Goal: Transaction & Acquisition: Purchase product/service

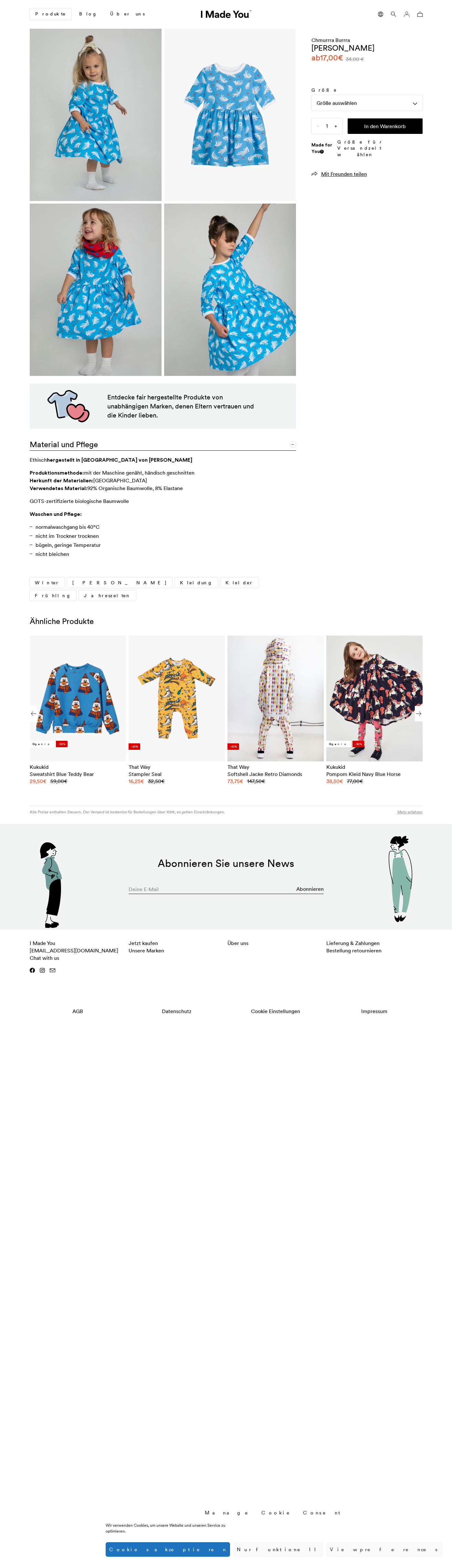
scroll to position [0, 395]
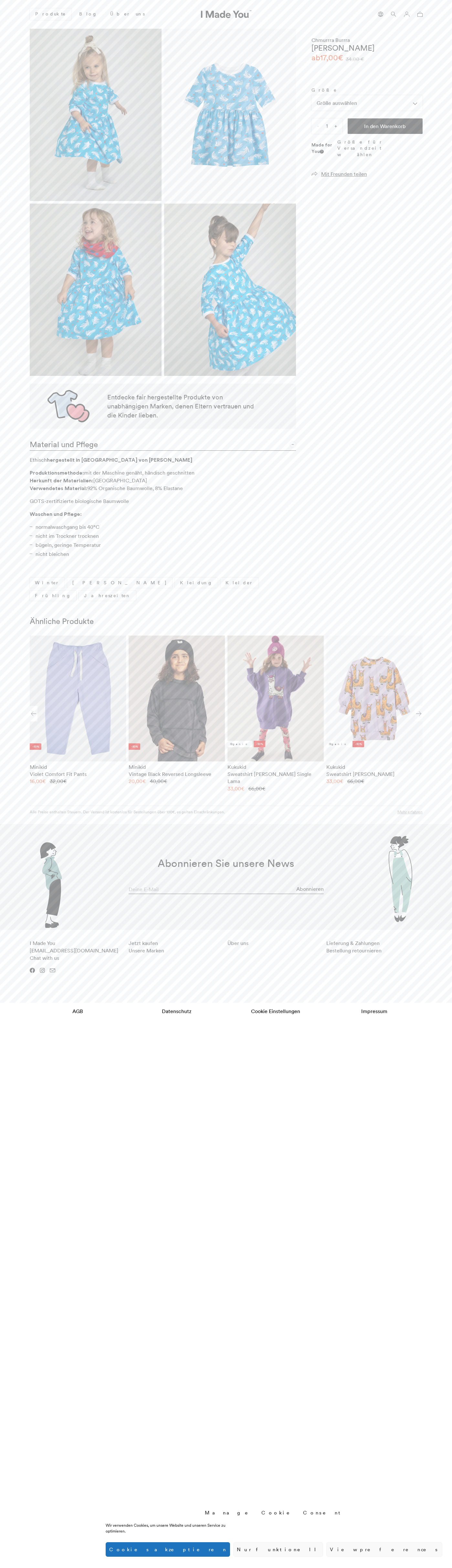
click at [385, 126] on button "In den Warenkorb" at bounding box center [384, 126] width 75 height 15
click at [420, 14] on icon at bounding box center [420, 14] width 5 height 5
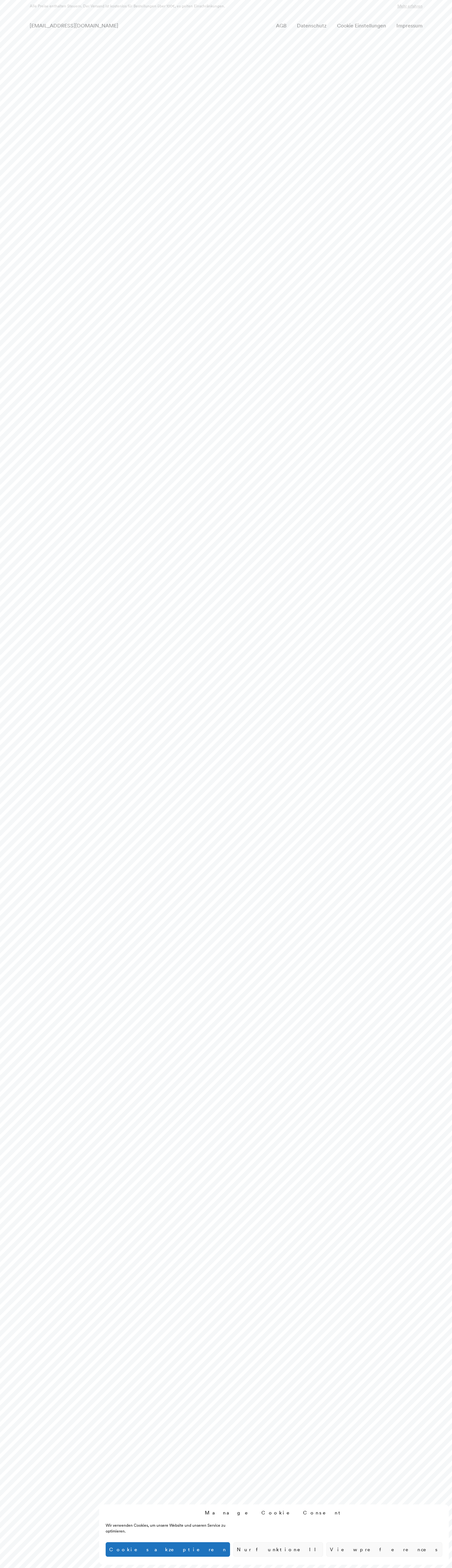
click at [249, 24] on div "[EMAIL_ADDRESS][DOMAIN_NAME] AGB Datenschutz Cookie Einstellungen Impressum" at bounding box center [225, 26] width 403 height 11
click at [436, 37] on html "Manage Cookie Consent Wir verwenden Cookies, um unsere Website und unseren Serv…" at bounding box center [226, 18] width 452 height 37
click at [32, 37] on html "Manage Cookie Consent Wir verwenden Cookies, um unsere Website und unseren Serv…" at bounding box center [226, 18] width 452 height 37
click at [2, 37] on html "Manage Cookie Consent Wir verwenden Cookies, um unsere Website und unseren Serv…" at bounding box center [226, 18] width 452 height 37
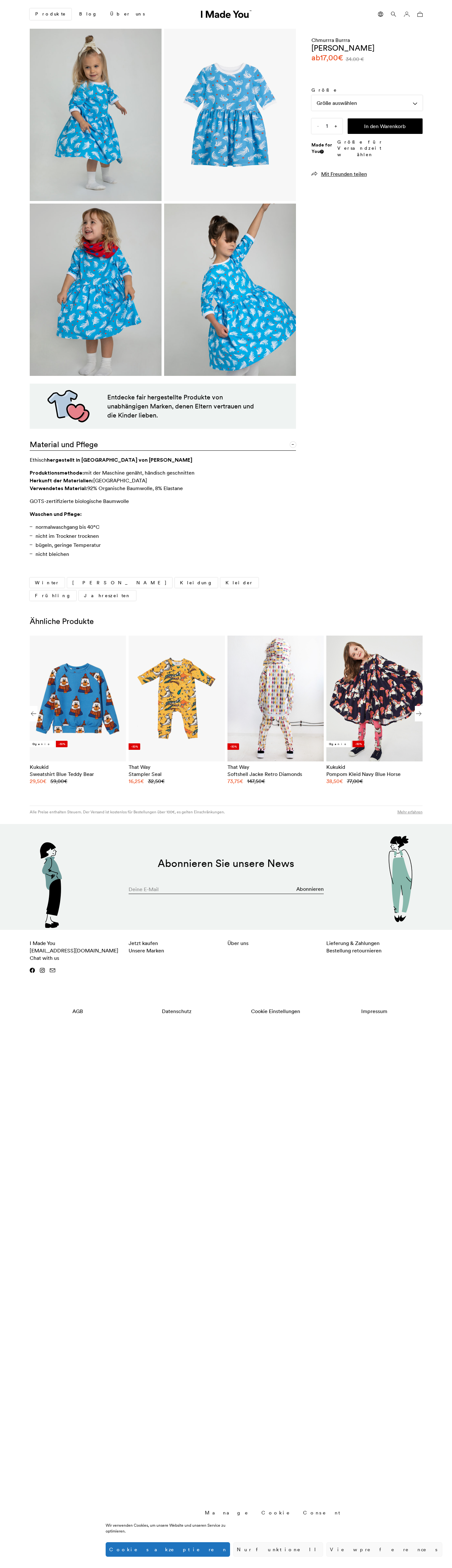
scroll to position [0, 395]
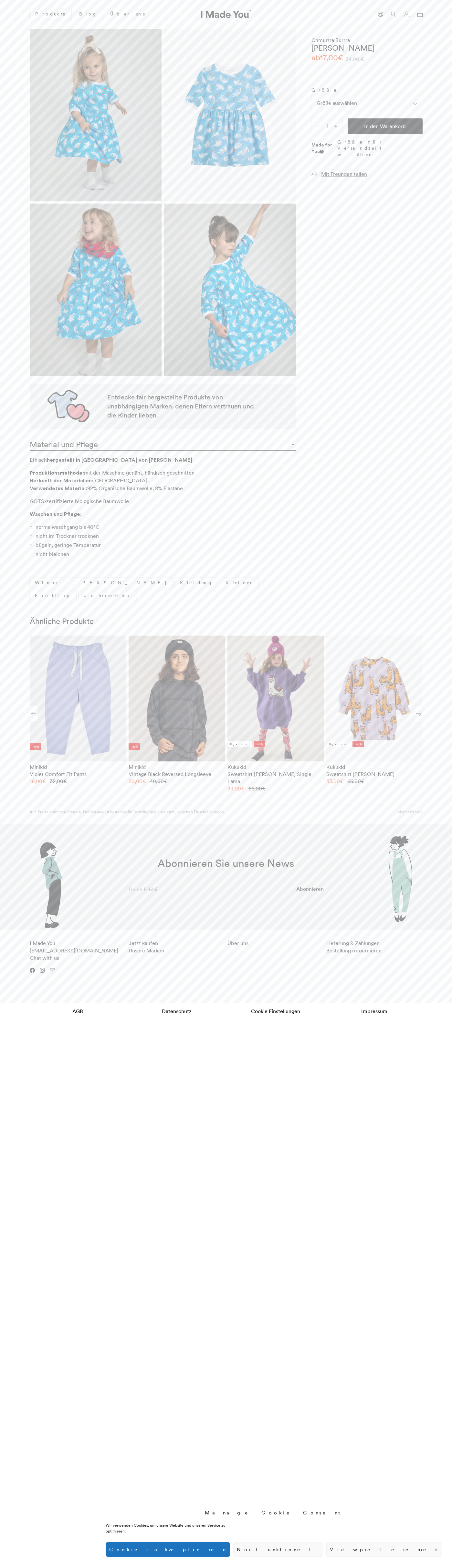
click at [367, 91] on label "Größe" at bounding box center [367, 90] width 111 height 7
click at [0, 0] on select "Größe auswählen" at bounding box center [0, 0] width 0 height 0
click at [327, 126] on input "1" at bounding box center [327, 126] width 31 height 15
click at [385, 126] on button "In den Warenkorb" at bounding box center [384, 126] width 75 height 15
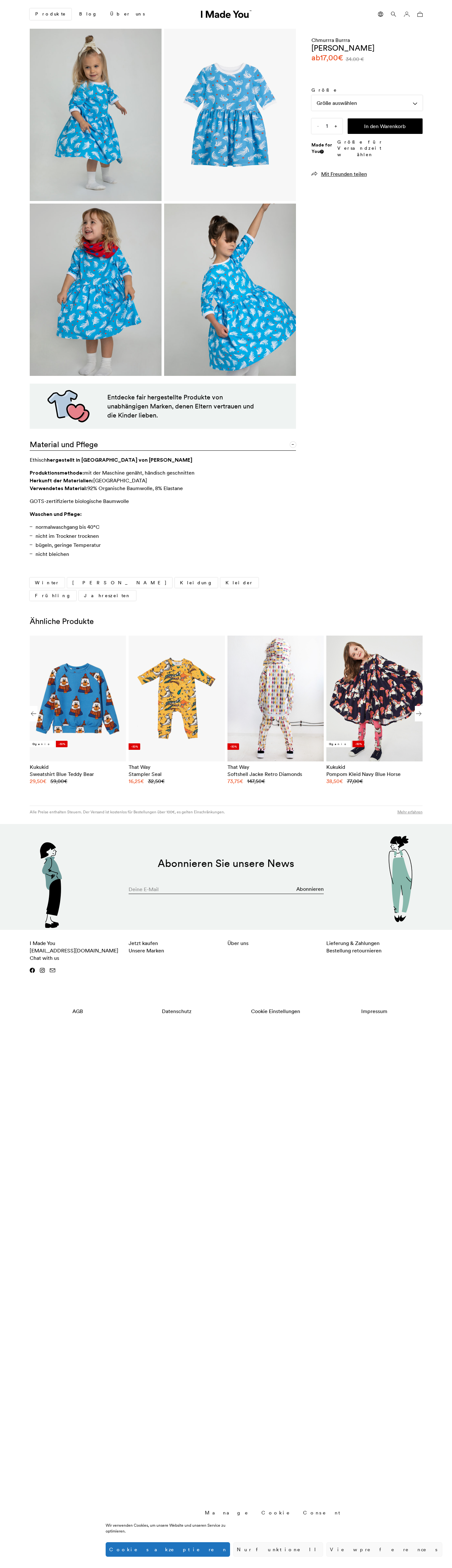
scroll to position [0, 395]
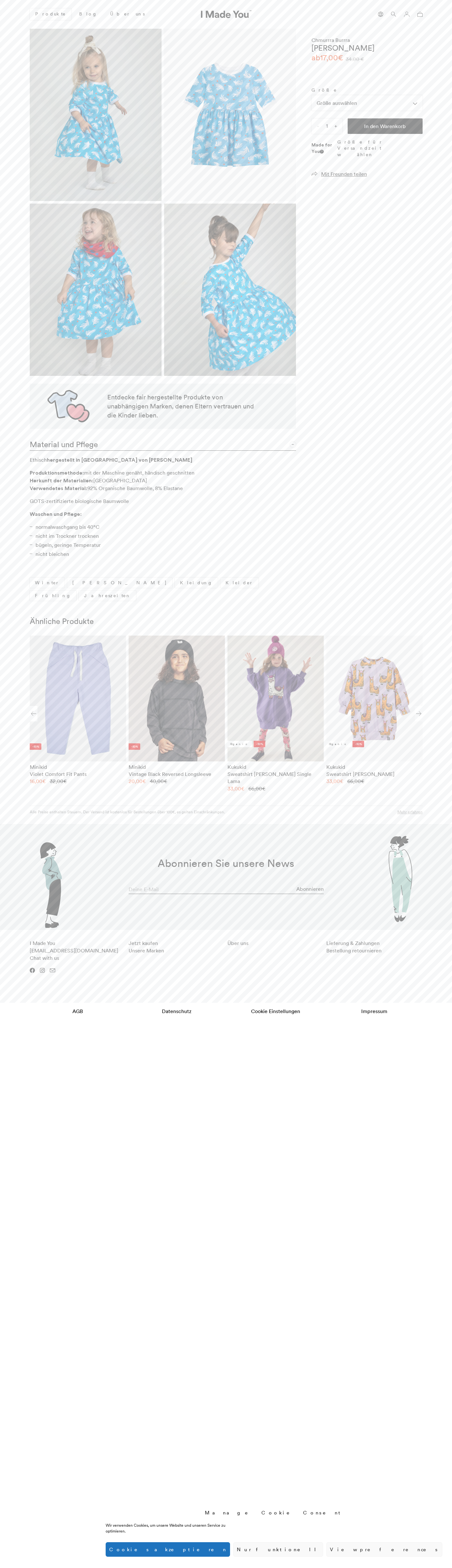
click at [420, 14] on icon at bounding box center [420, 14] width 5 height 5
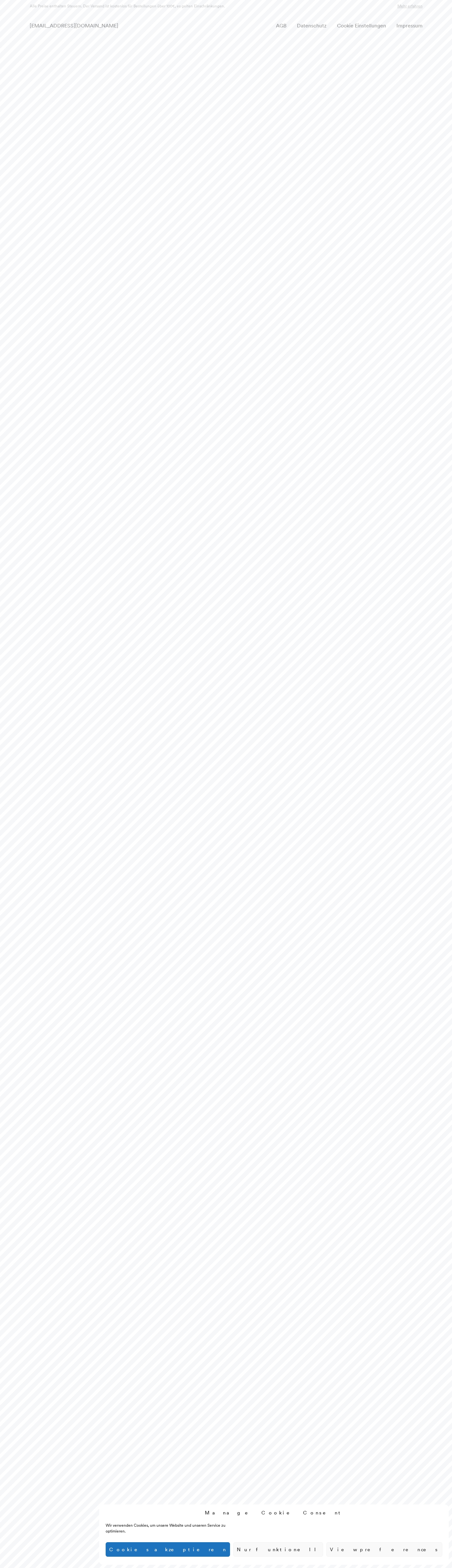
click at [183, 20] on div "hello@imadeyou.com AGB Datenschutz Cookie Einstellungen Impressum" at bounding box center [225, 26] width 403 height 11
click at [450, 37] on html "Manage Cookie Consent Wir verwenden Cookies, um unsere Website und unseren Serv…" at bounding box center [226, 18] width 452 height 37
click at [130, 37] on html "Manage Cookie Consent Wir verwenden Cookies, um unsere Website und unseren Serv…" at bounding box center [226, 18] width 452 height 37
click at [26, 37] on html "Manage Cookie Consent Wir verwenden Cookies, um unsere Website und unseren Serv…" at bounding box center [226, 18] width 452 height 37
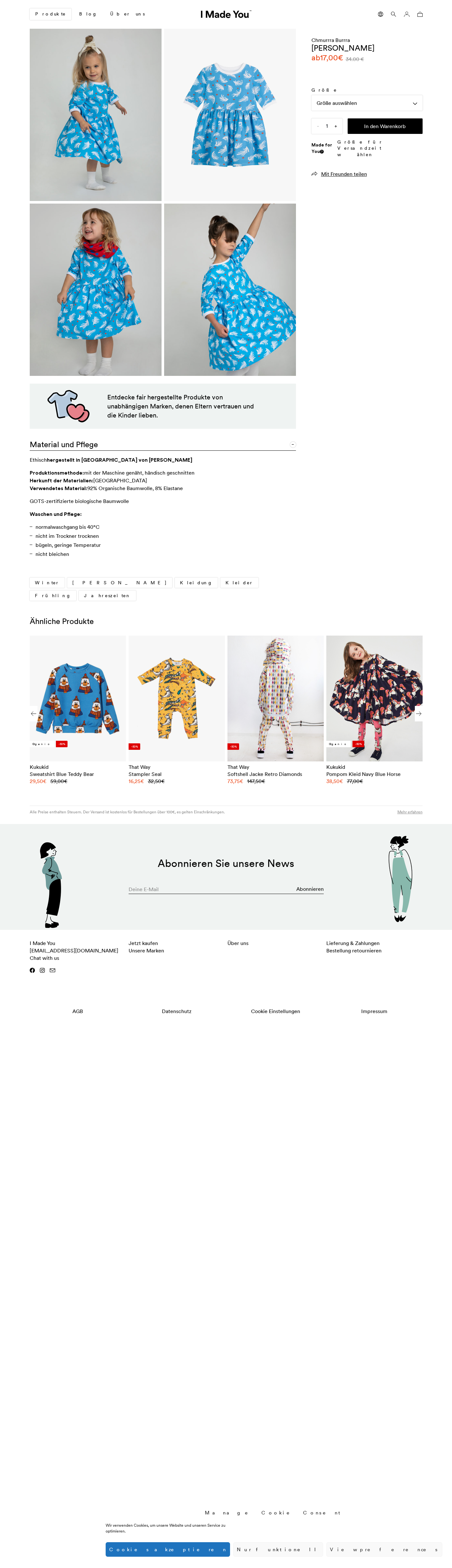
scroll to position [0, 395]
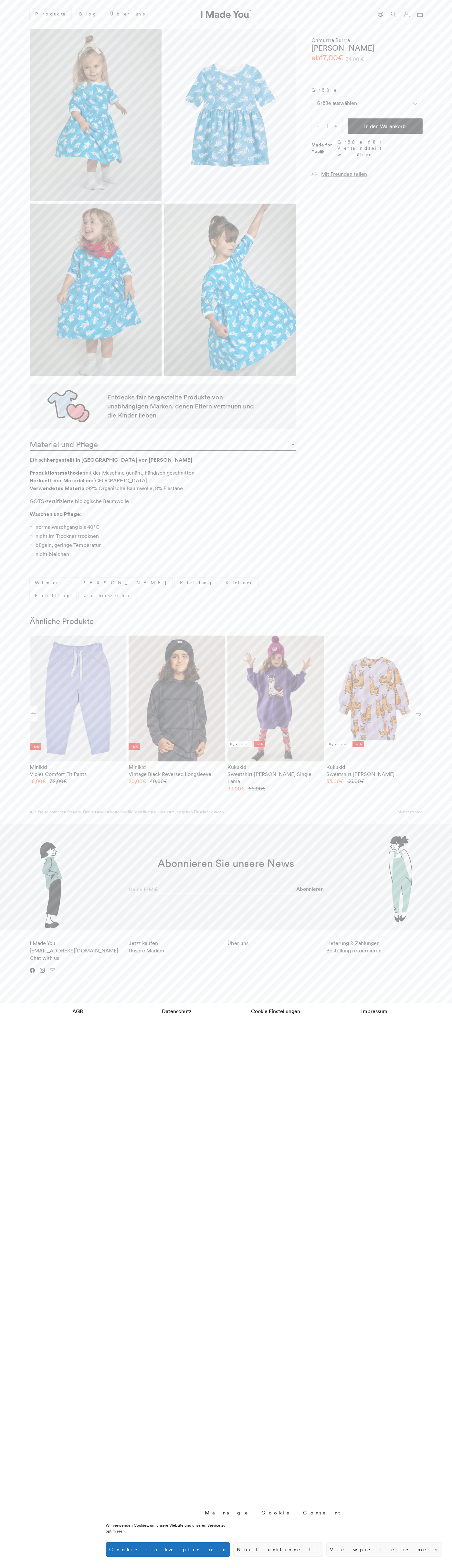
click at [420, 14] on icon at bounding box center [420, 14] width 5 height 5
